Goal: Task Accomplishment & Management: Manage account settings

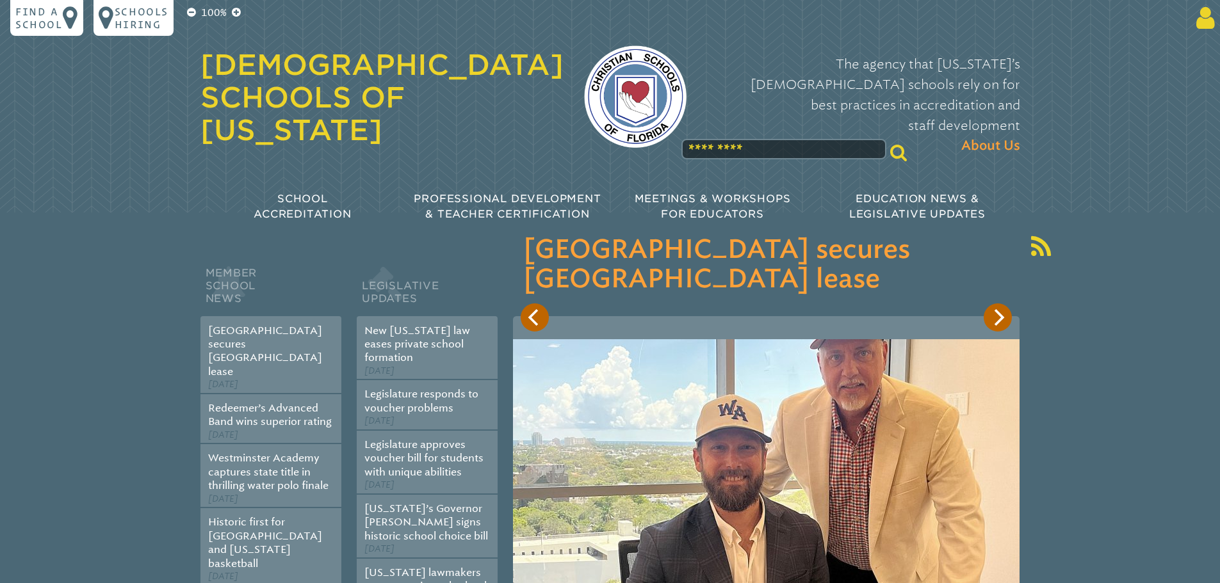
click at [1199, 19] on icon at bounding box center [1203, 18] width 24 height 26
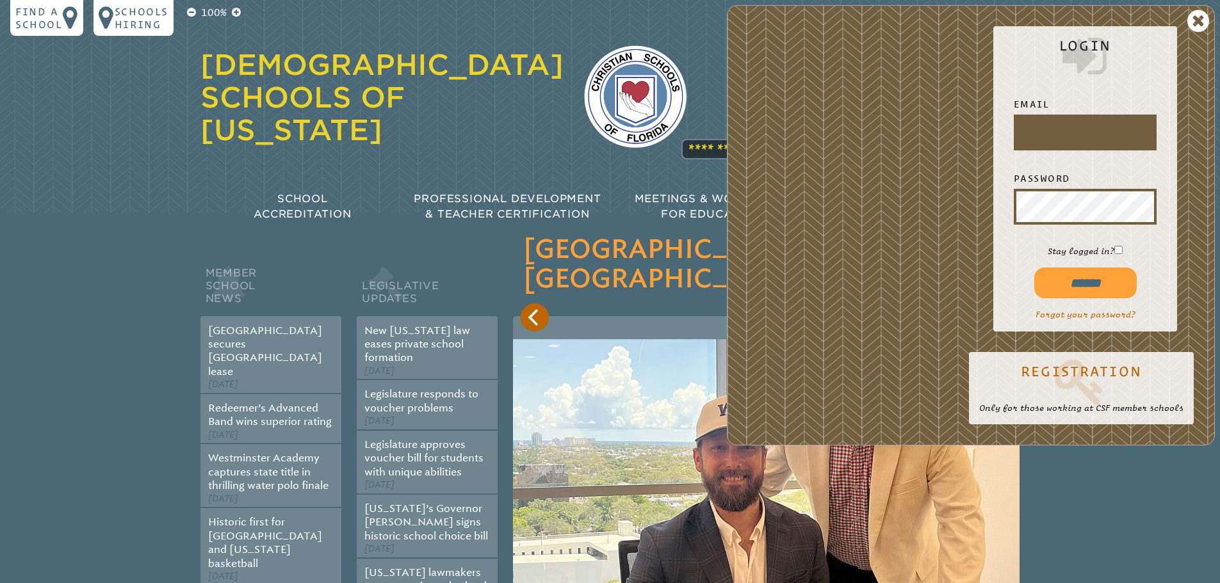
click at [1083, 135] on input "text" at bounding box center [1085, 132] width 138 height 31
type input "**********"
click at [1100, 286] on input "******" at bounding box center [1085, 283] width 102 height 31
type input "**********"
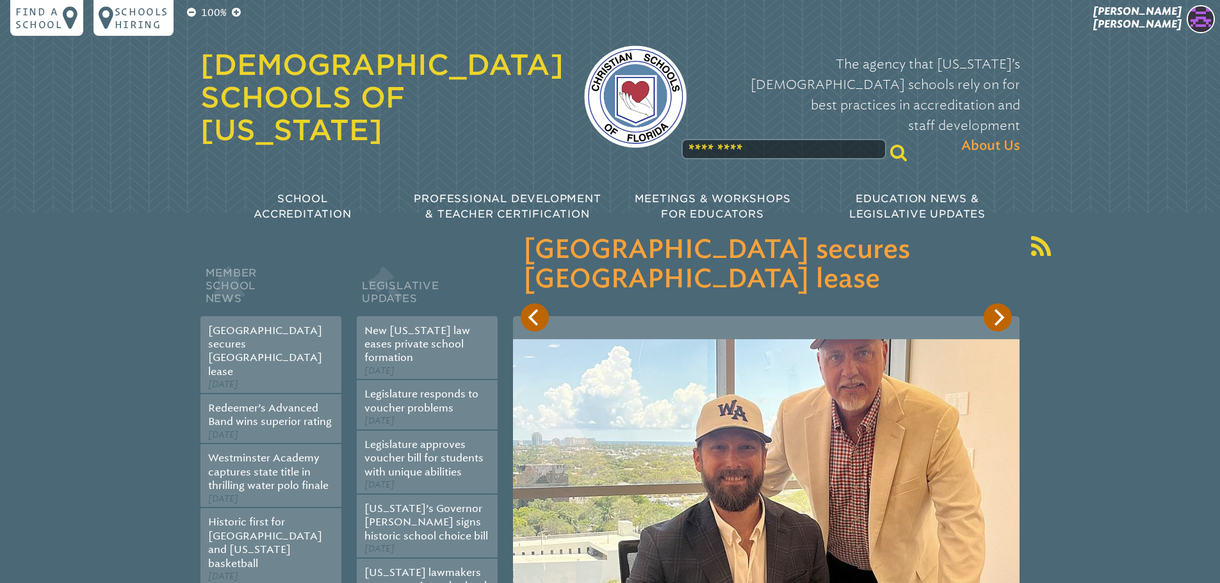
drag, startPoint x: 1150, startPoint y: 19, endPoint x: 1142, endPoint y: 30, distance: 14.2
click at [1150, 18] on span "Sheri Garner" at bounding box center [1137, 17] width 88 height 25
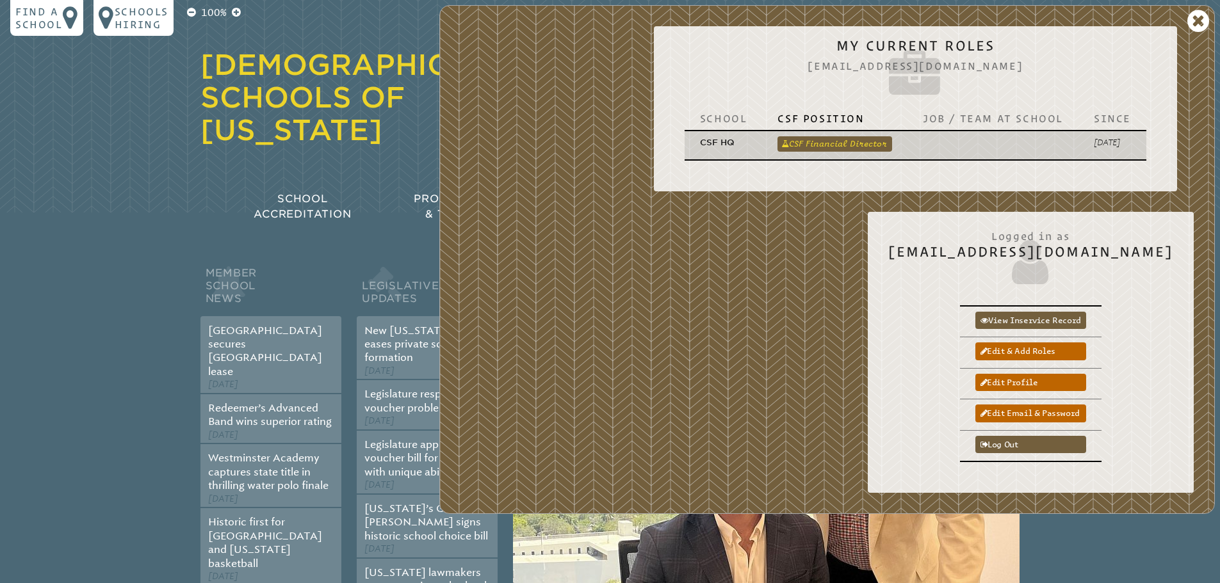
click at [847, 143] on link "CSF Financial Director" at bounding box center [834, 143] width 115 height 15
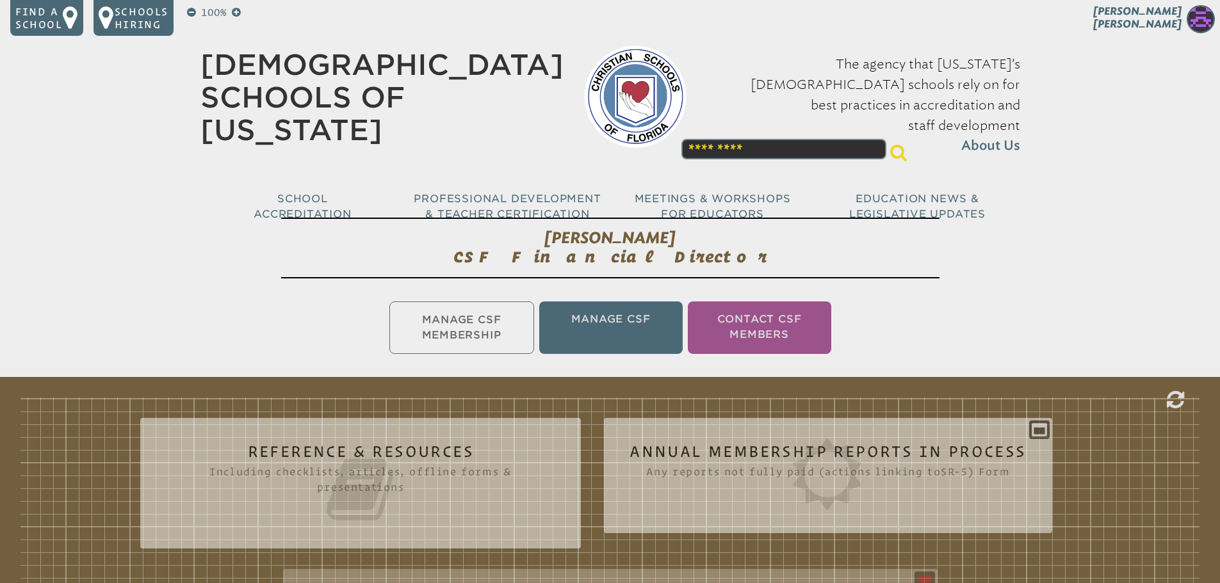
click at [501, 322] on ul "Manage CSF Membership Manage CSF Contact CSF Members" at bounding box center [610, 328] width 1220 height 58
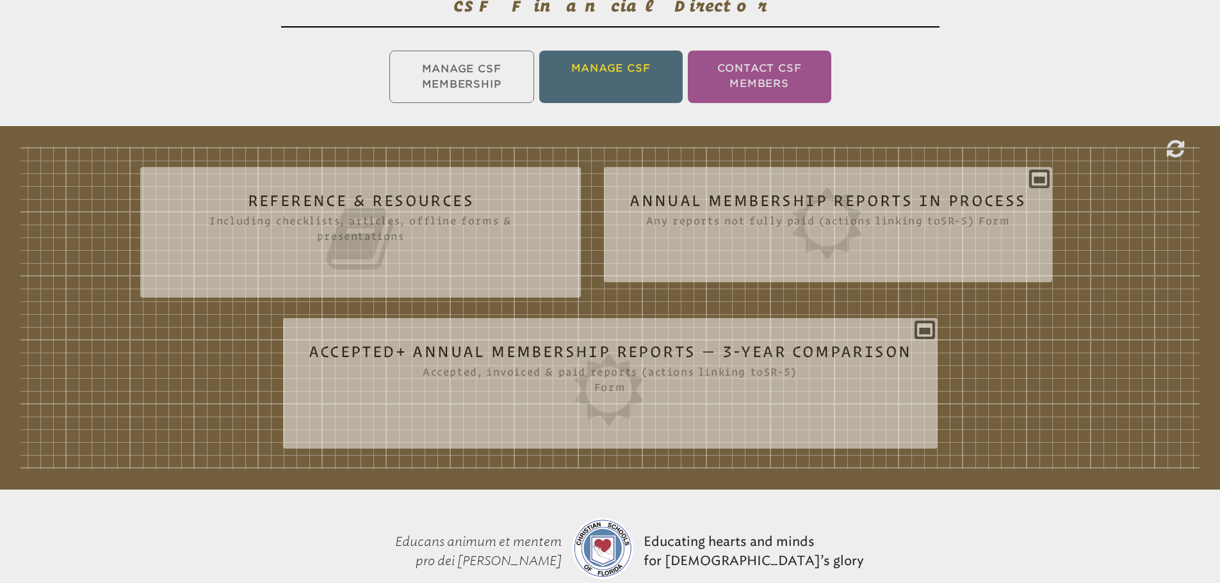
scroll to position [256, 0]
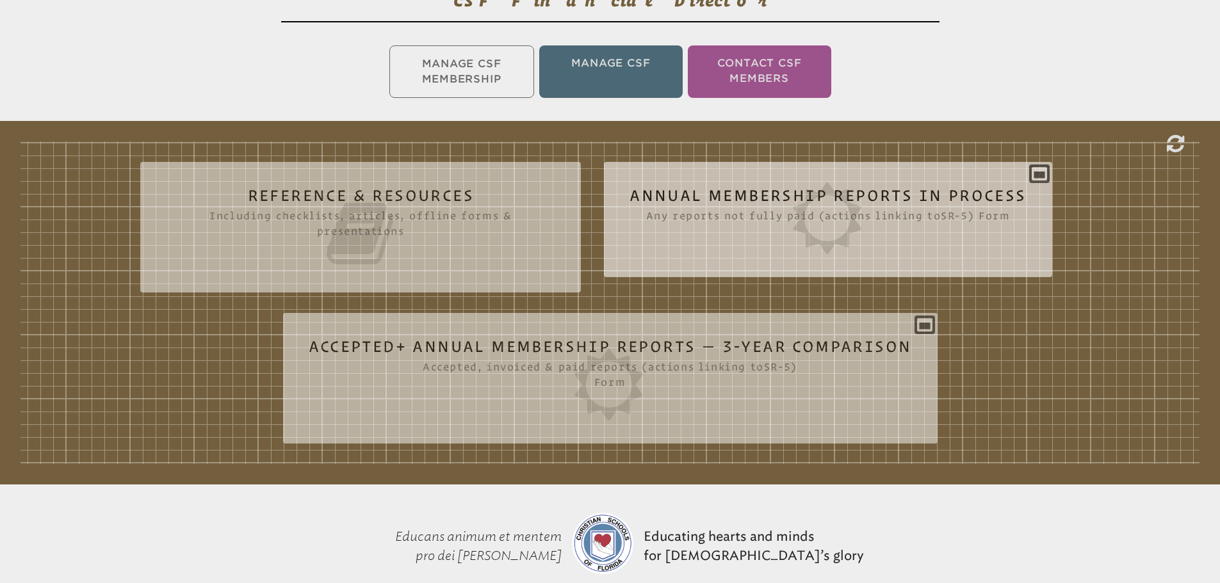
click at [731, 204] on icon at bounding box center [827, 218] width 396 height 72
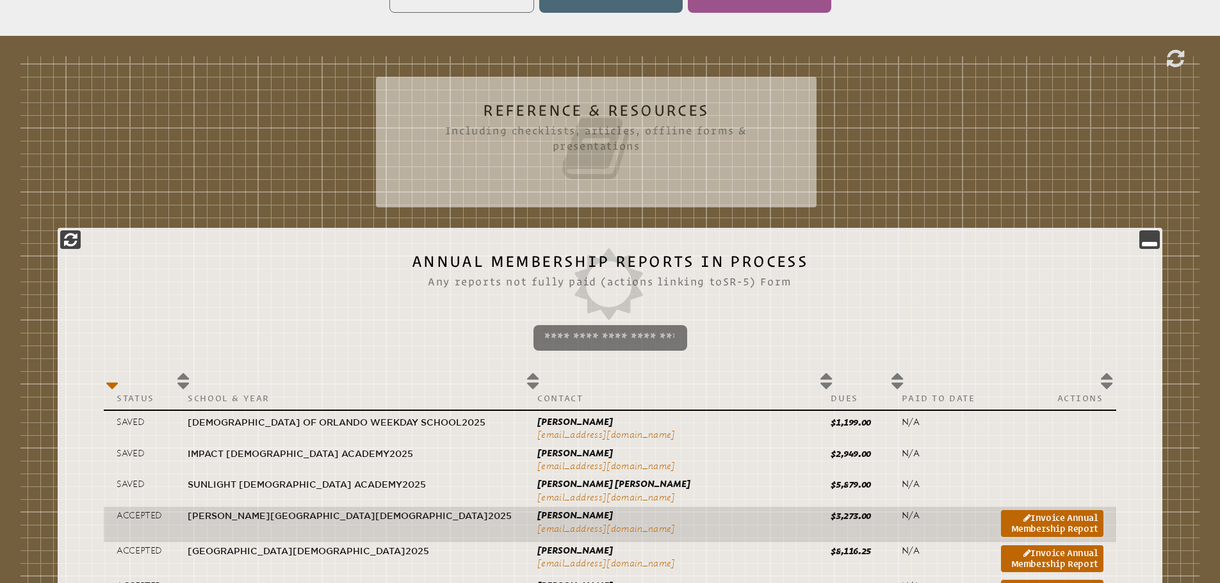
scroll to position [512, 0]
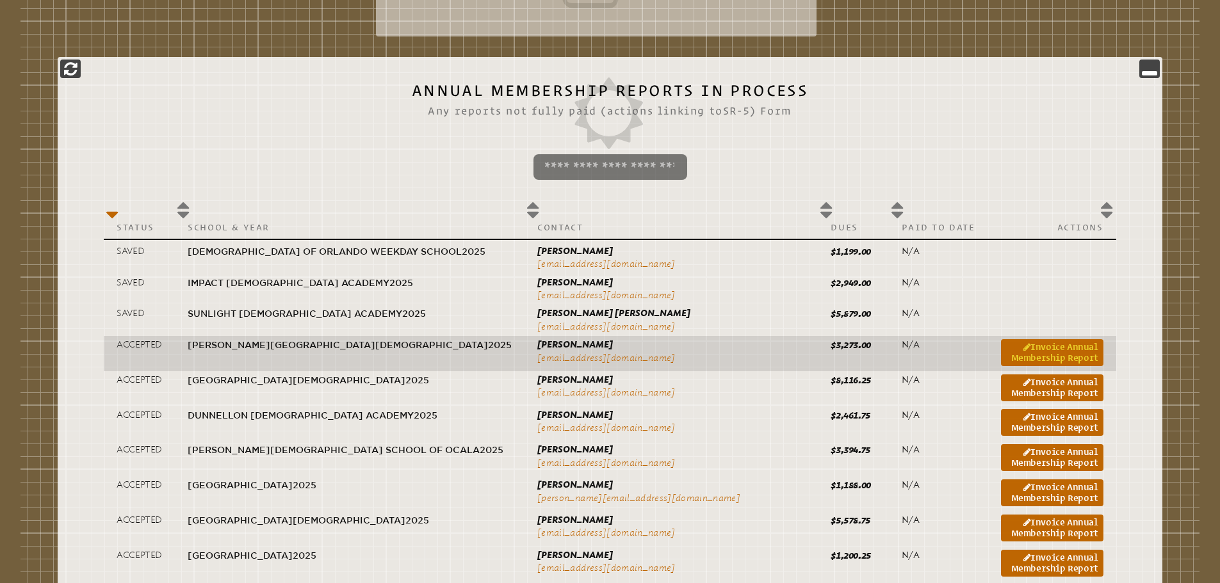
click at [1001, 343] on link "Invoice Annual Membership Report" at bounding box center [1052, 352] width 102 height 27
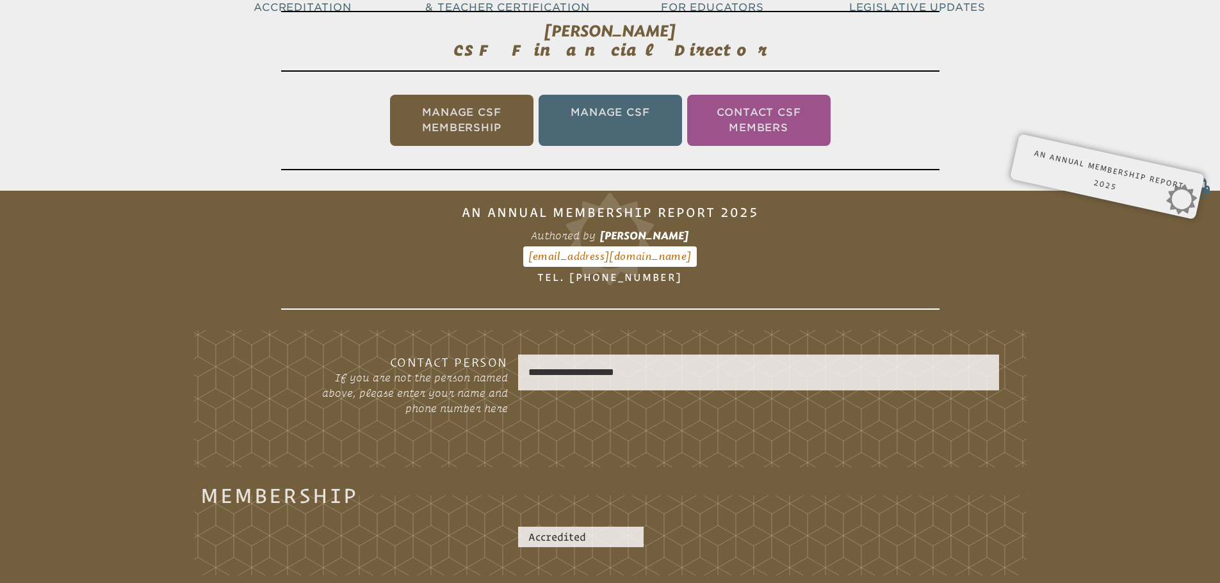
scroll to position [192, 0]
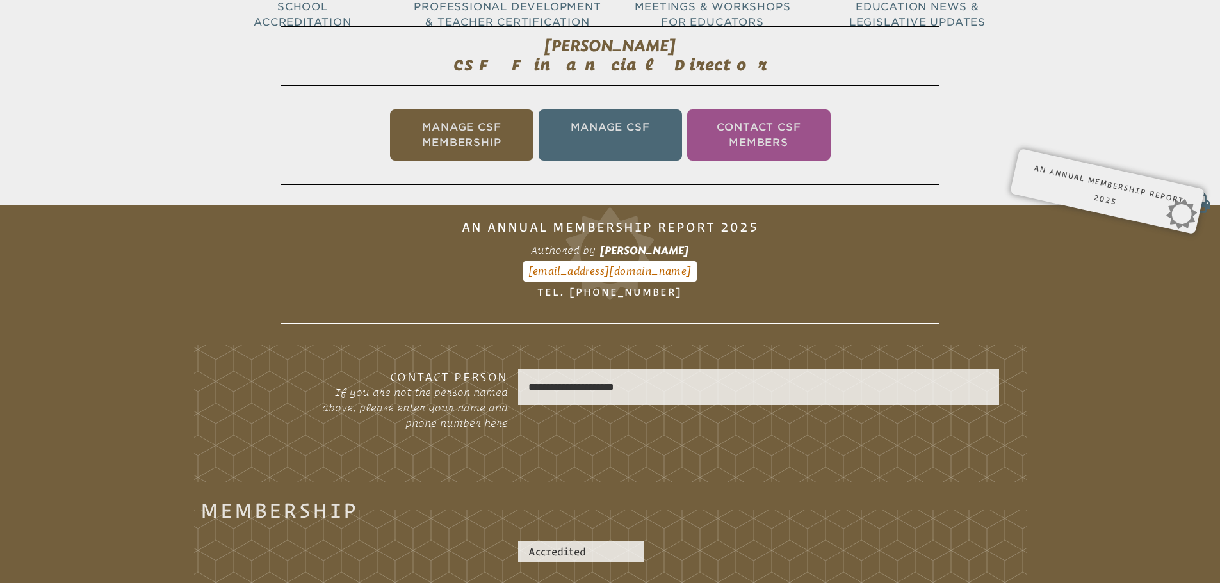
click at [1084, 192] on div "An Annual Membership Report 2025 View SR-5 Authored by Erik Most emost@bcsftl.o…" at bounding box center [1107, 182] width 164 height 28
click at [466, 130] on li "Manage CSF Membership" at bounding box center [461, 134] width 143 height 51
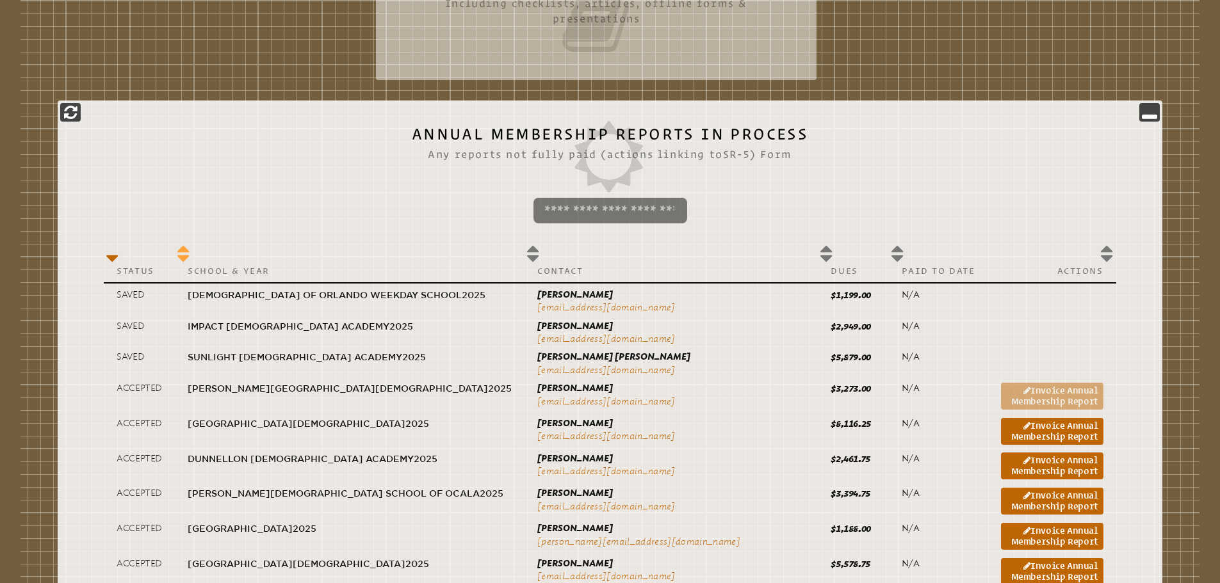
scroll to position [533, 0]
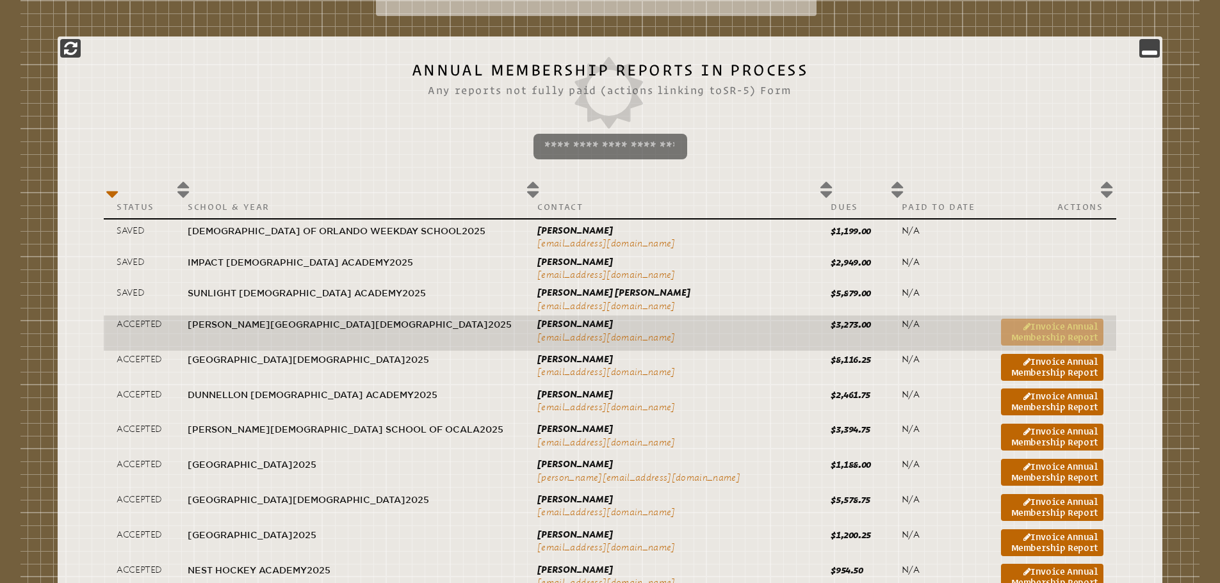
click at [1001, 332] on link "Invoice Annual Membership Report" at bounding box center [1052, 332] width 102 height 27
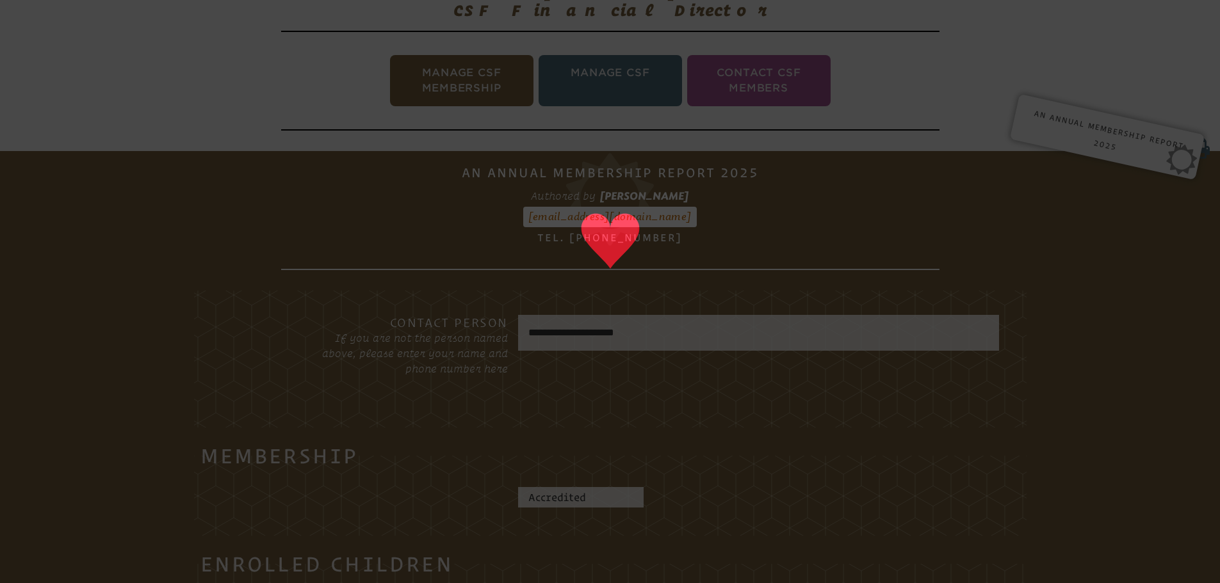
scroll to position [213, 0]
